Goal: Task Accomplishment & Management: Manage account settings

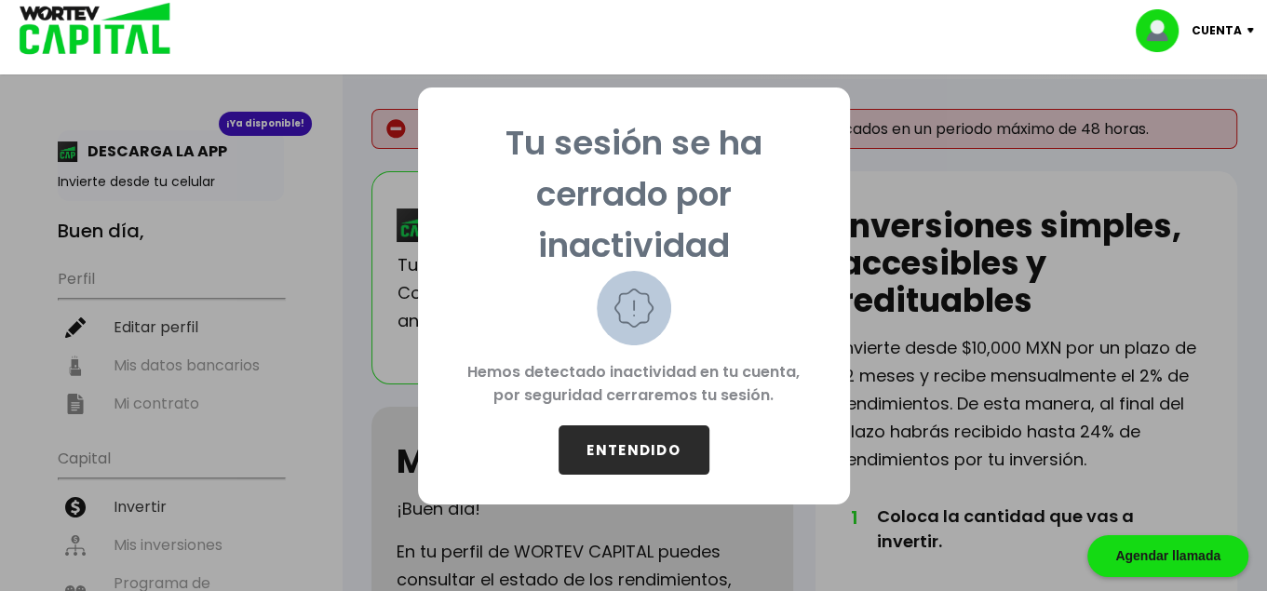
click at [662, 458] on button "ENTENDIDO" at bounding box center [634, 449] width 151 height 49
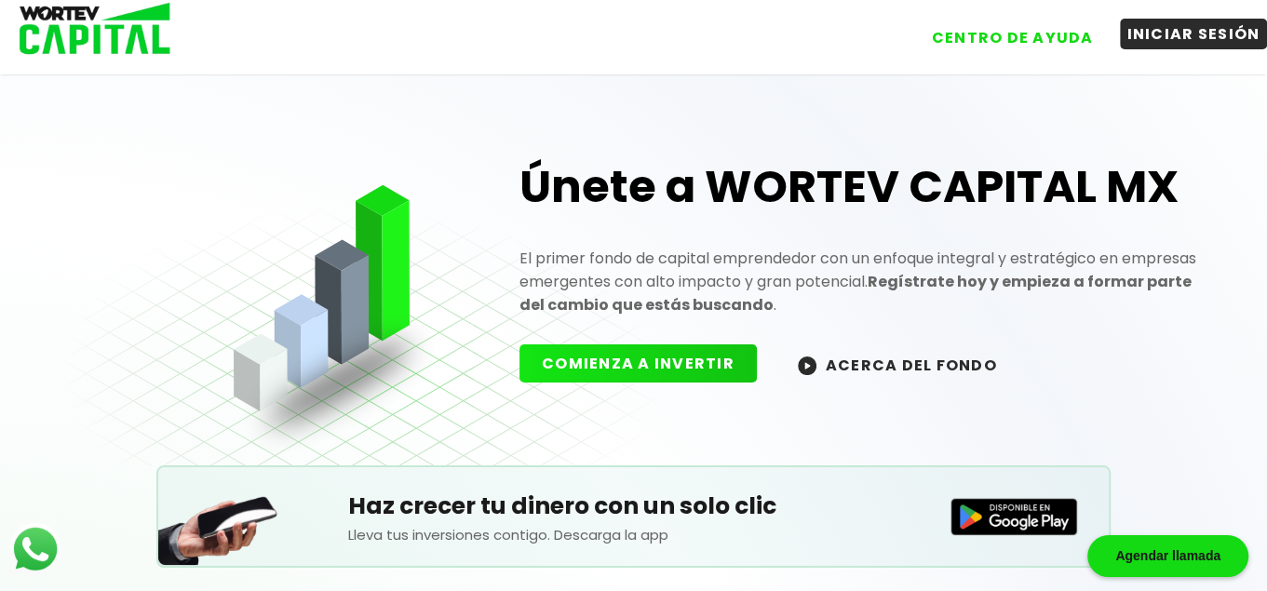
click at [1180, 51] on link "INICIAR SESIÓN" at bounding box center [1184, 30] width 167 height 45
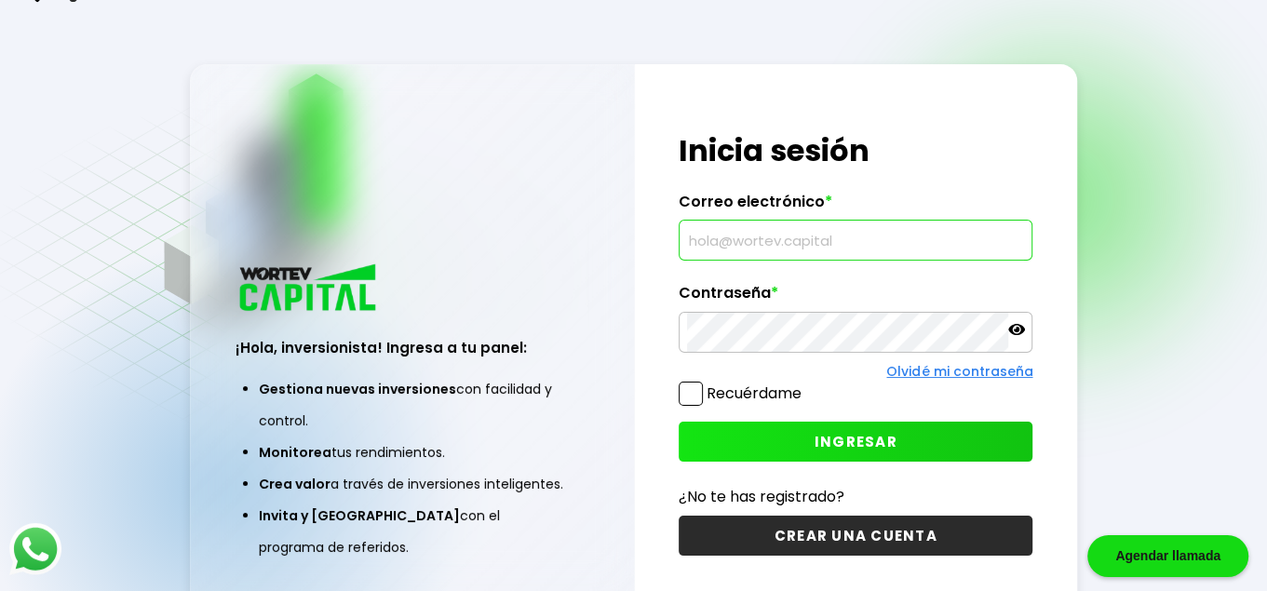
click at [831, 249] on input "text" at bounding box center [855, 240] width 337 height 39
paste input "[EMAIL_ADDRESS][PERSON_NAME][DOMAIN_NAME]"
type input "[PERSON_NAME][EMAIL_ADDRESS][PERSON_NAME][DOMAIN_NAME]"
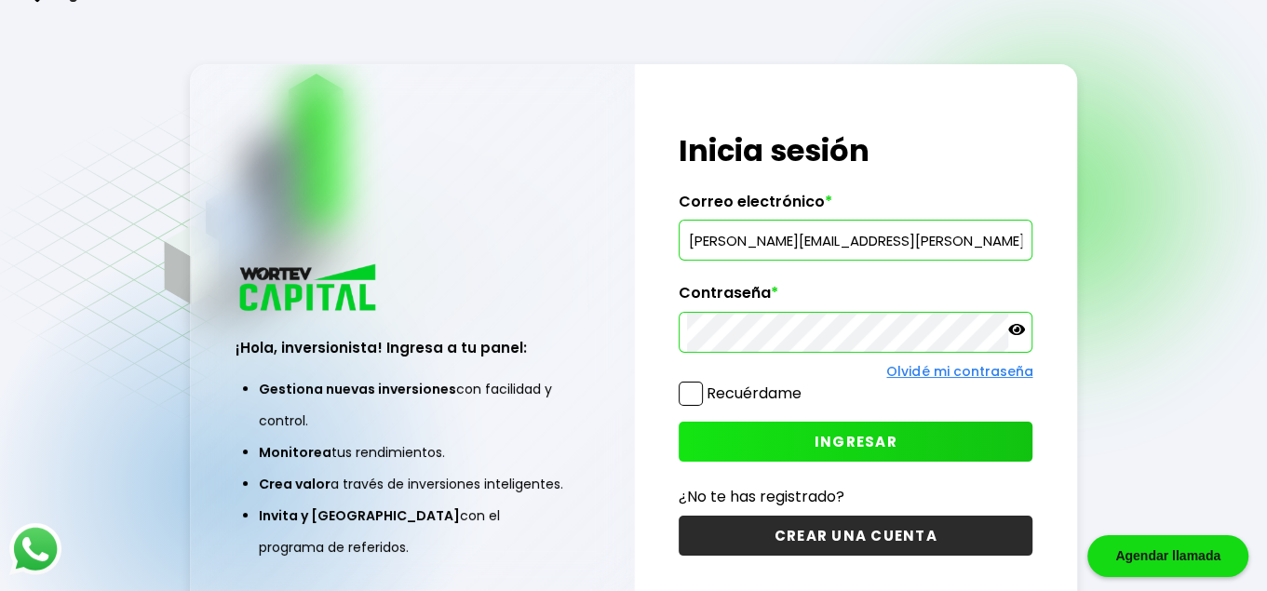
click at [735, 392] on label "Recuérdame" at bounding box center [754, 393] width 95 height 21
click at [805, 384] on input "Recuérdame" at bounding box center [805, 384] width 0 height 0
click at [814, 437] on button "INGRESAR" at bounding box center [856, 442] width 354 height 40
